Goal: Obtain resource: Download file/media

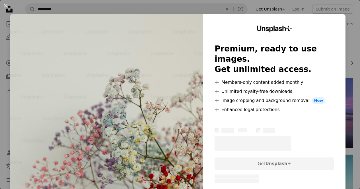
scroll to position [188, 0]
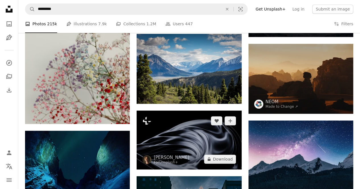
click at [218, 140] on img at bounding box center [188, 140] width 105 height 59
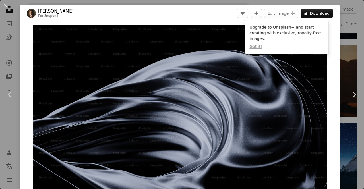
drag, startPoint x: 364, startPoint y: 38, endPoint x: 364, endPoint y: 67, distance: 29.6
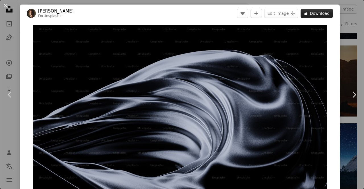
click at [308, 15] on button "A lock Download" at bounding box center [317, 13] width 32 height 9
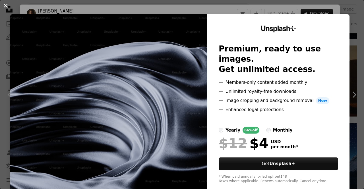
click at [5, 7] on button "An X shape" at bounding box center [5, 5] width 7 height 7
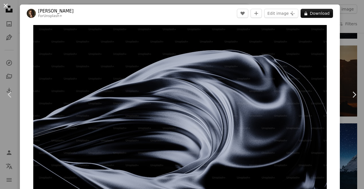
click at [7, 4] on button "An X shape" at bounding box center [5, 5] width 7 height 7
